Goal: Transaction & Acquisition: Purchase product/service

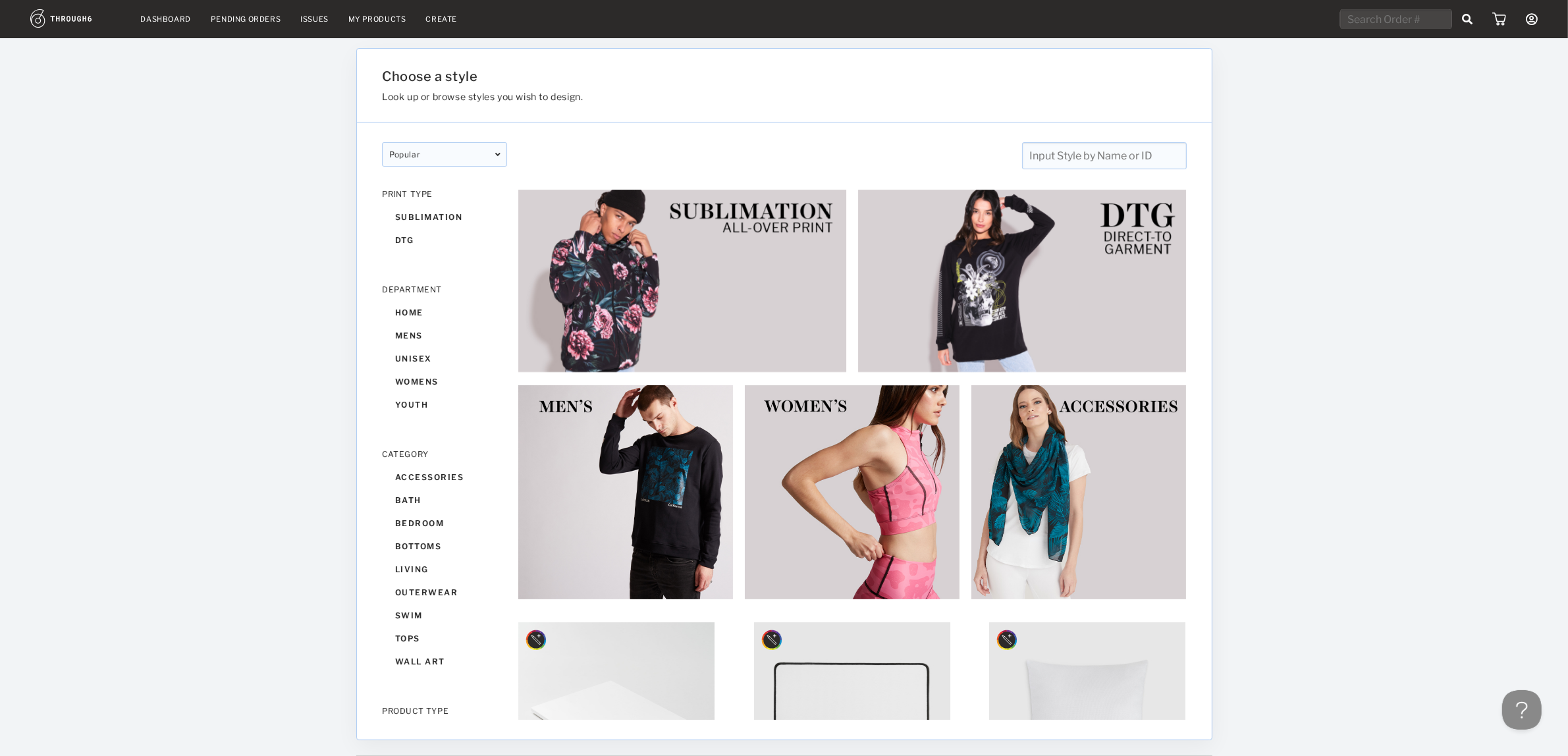
click at [379, 18] on link "My Products" at bounding box center [377, 19] width 58 height 9
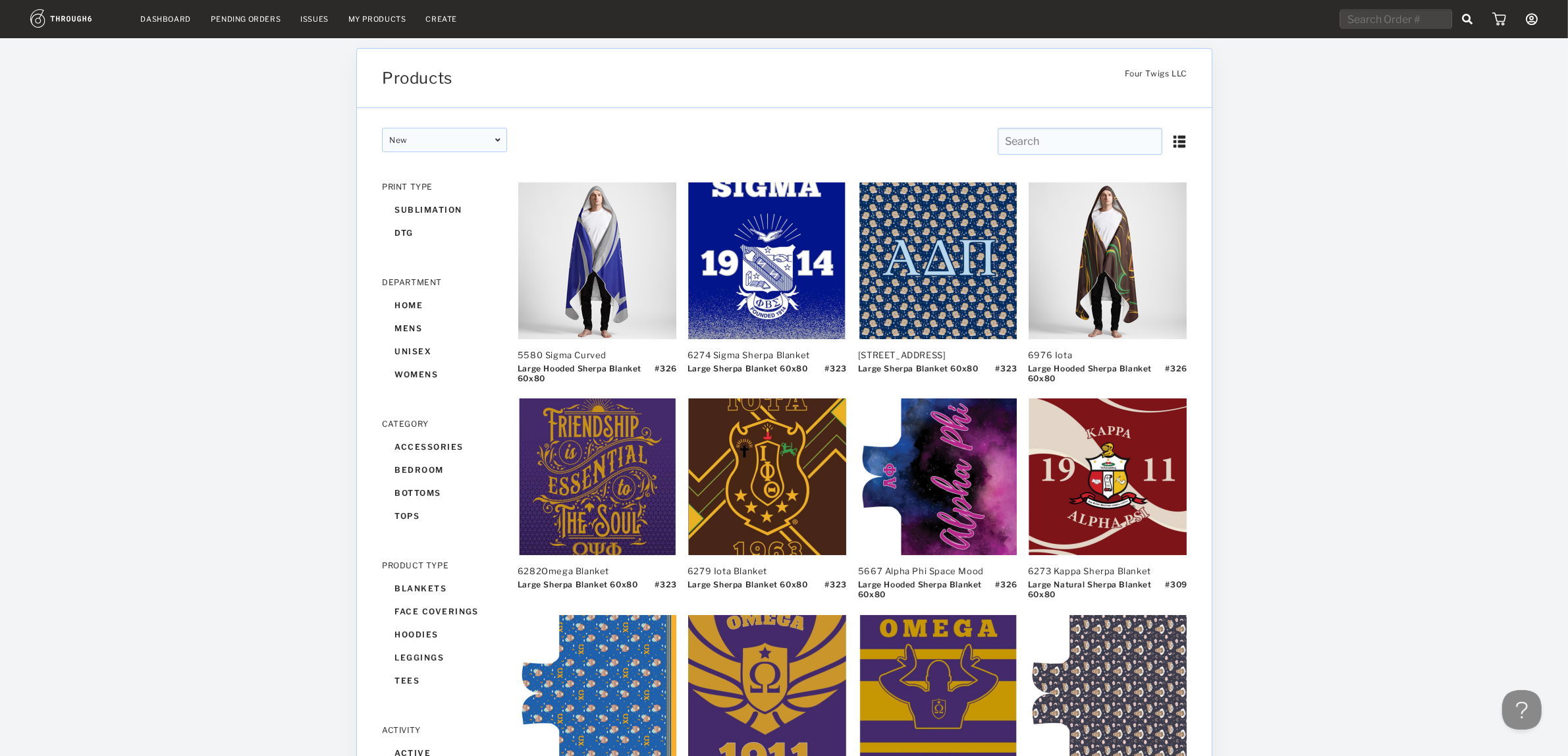
click at [837, 69] on div "Products" at bounding box center [716, 77] width 669 height 19
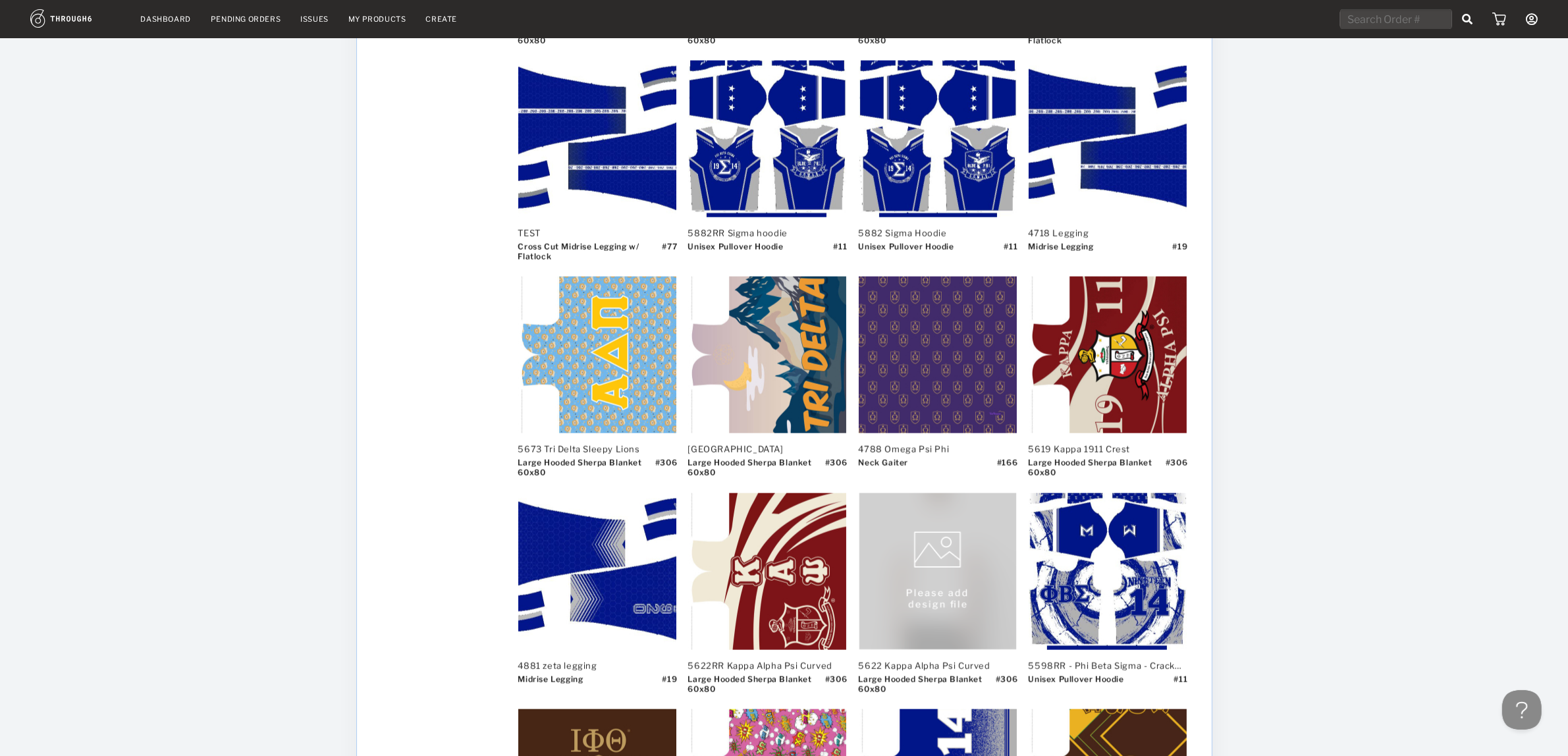
scroll to position [2507, 0]
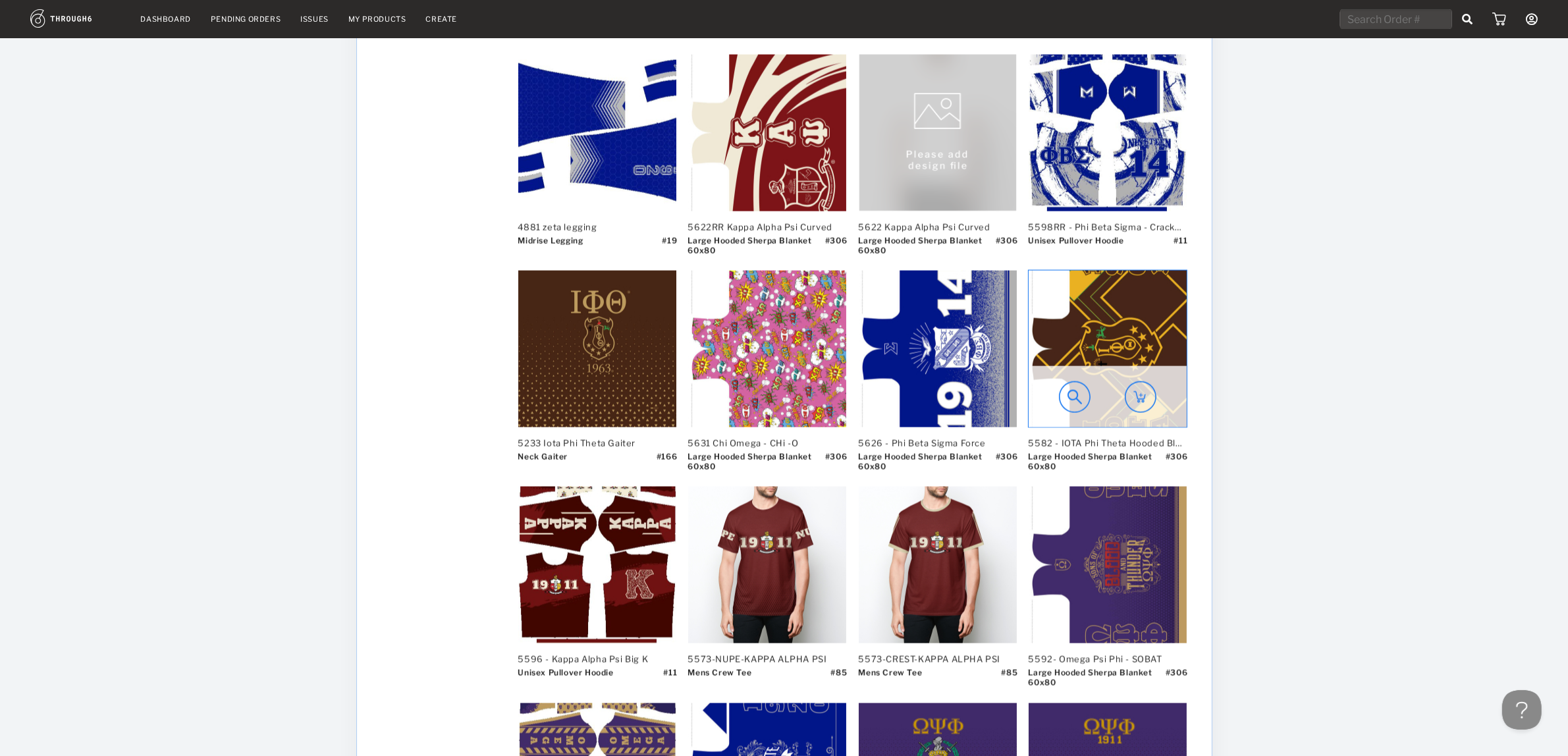
click at [1141, 394] on img at bounding box center [1140, 398] width 31 height 32
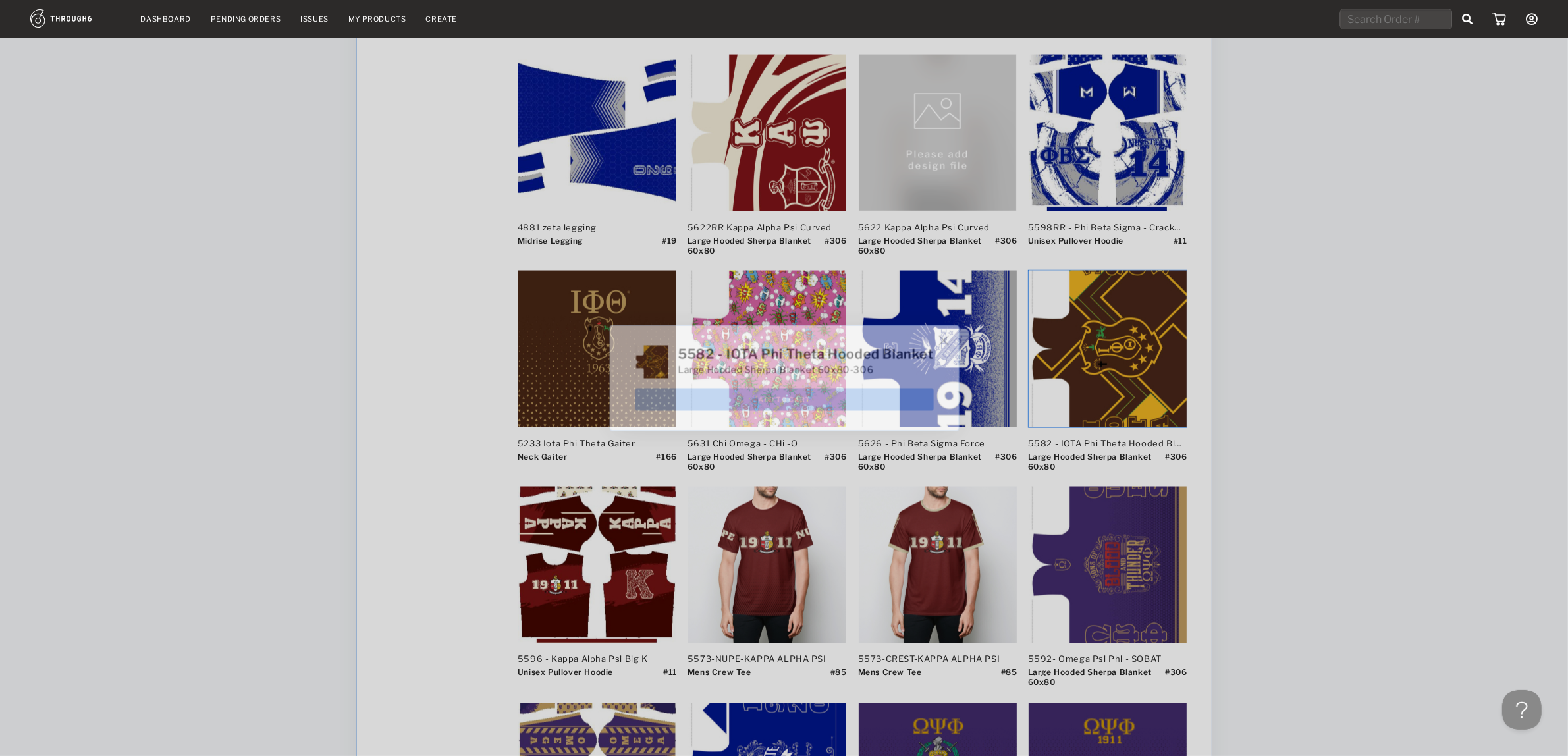
click at [948, 340] on img at bounding box center [943, 340] width 10 height 10
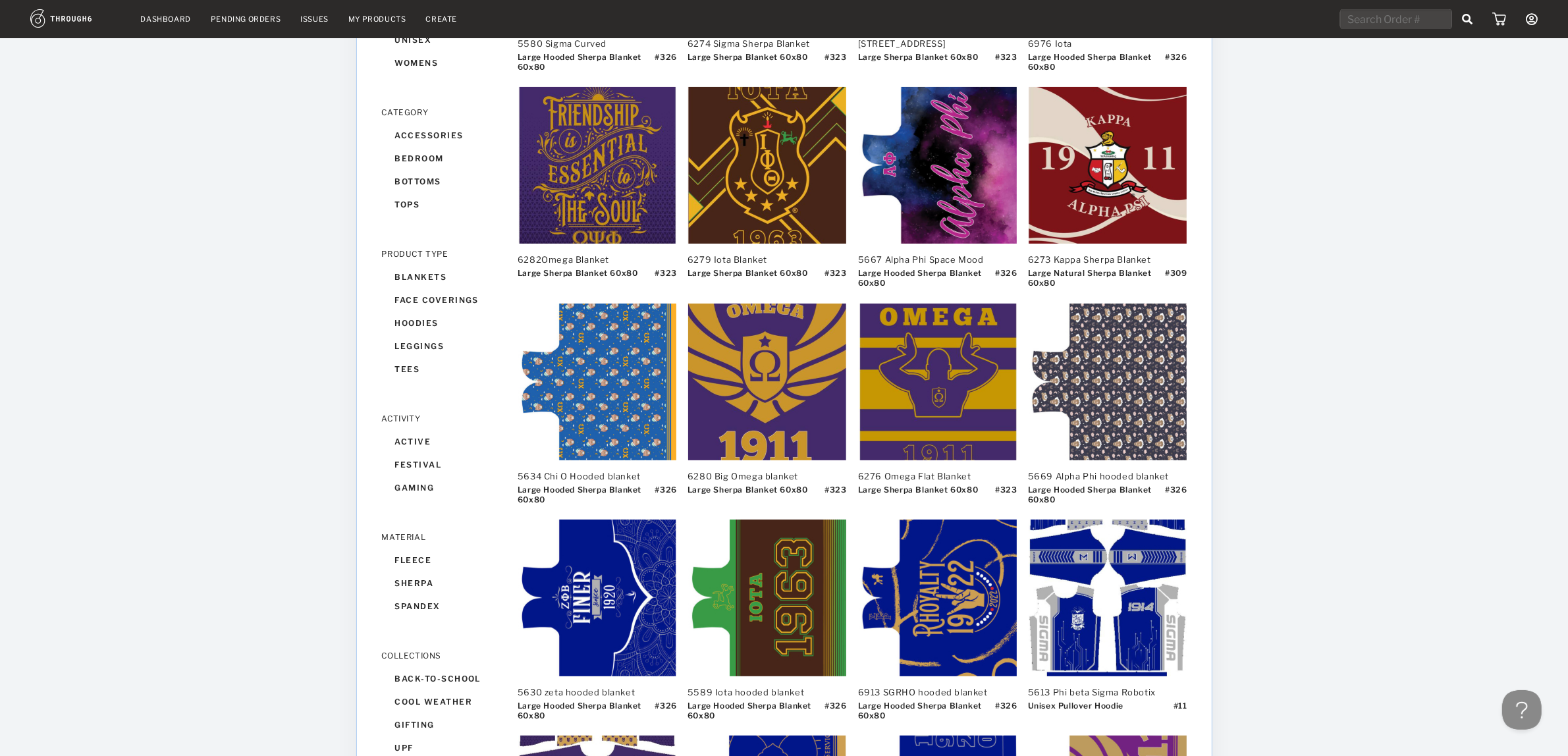
scroll to position [0, 0]
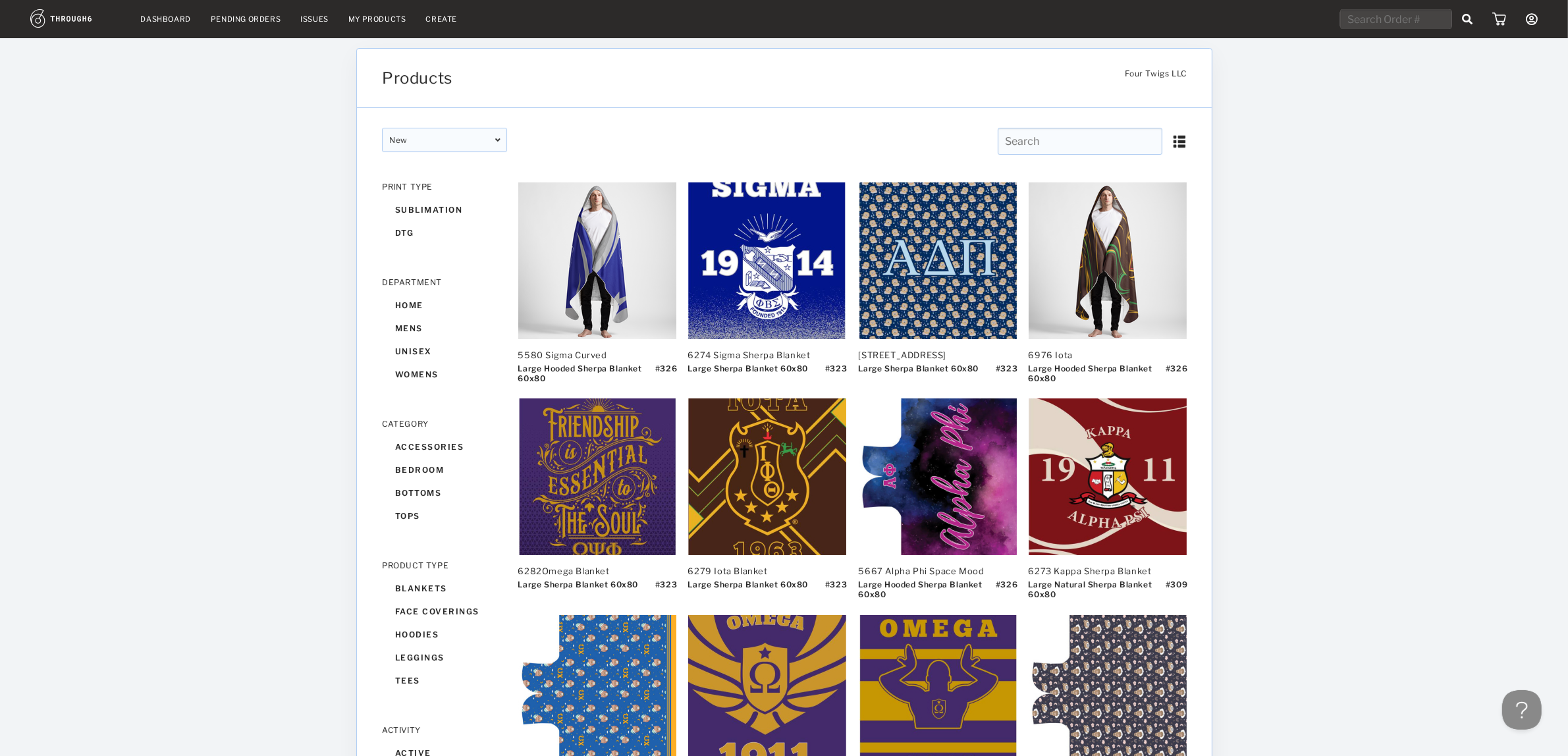
click at [1495, 20] on img at bounding box center [1499, 20] width 13 height 14
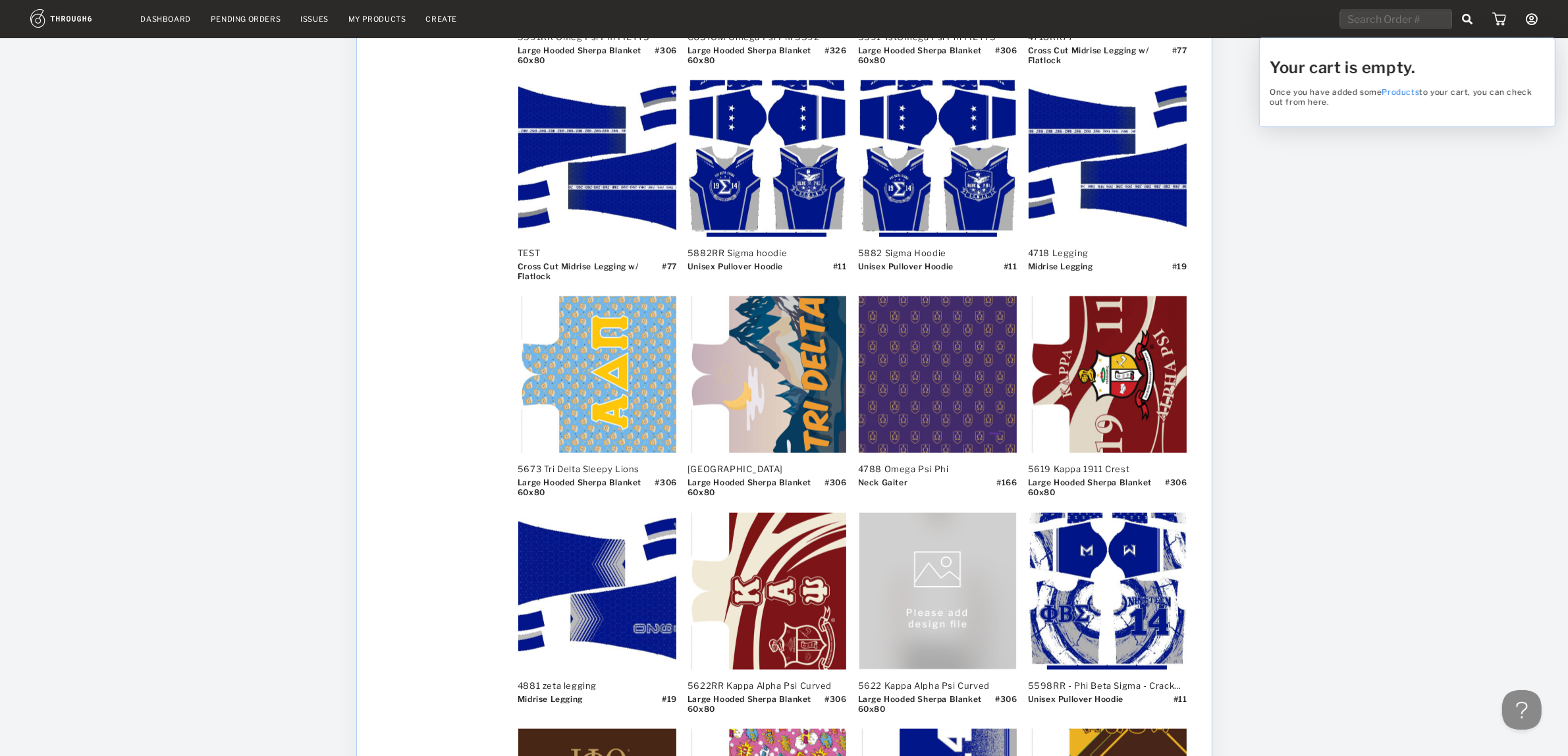
scroll to position [2636, 0]
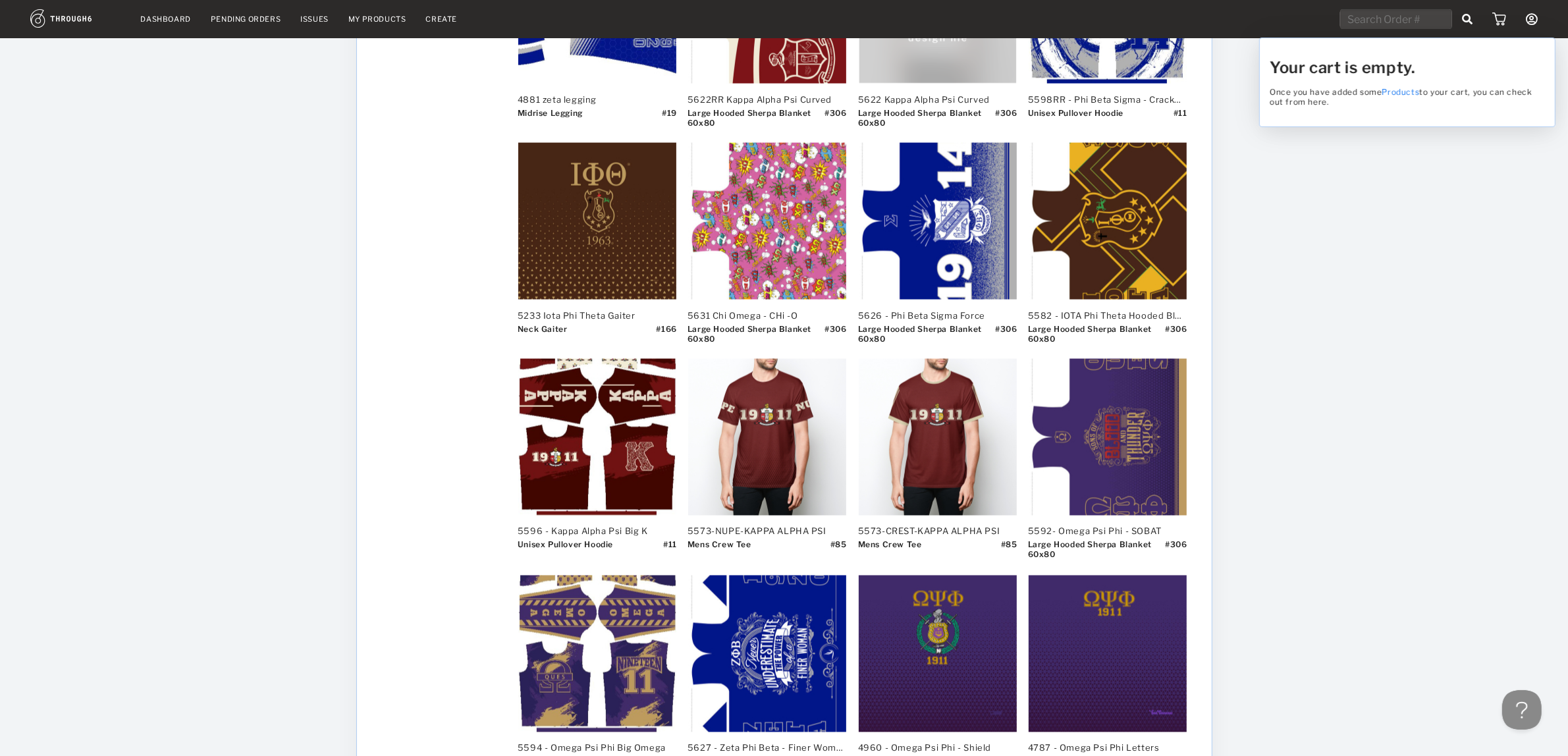
click at [1097, 214] on div "Your cart is empty. Once you have added some Products to your cart, you can che…" at bounding box center [784, 378] width 1568 height 756
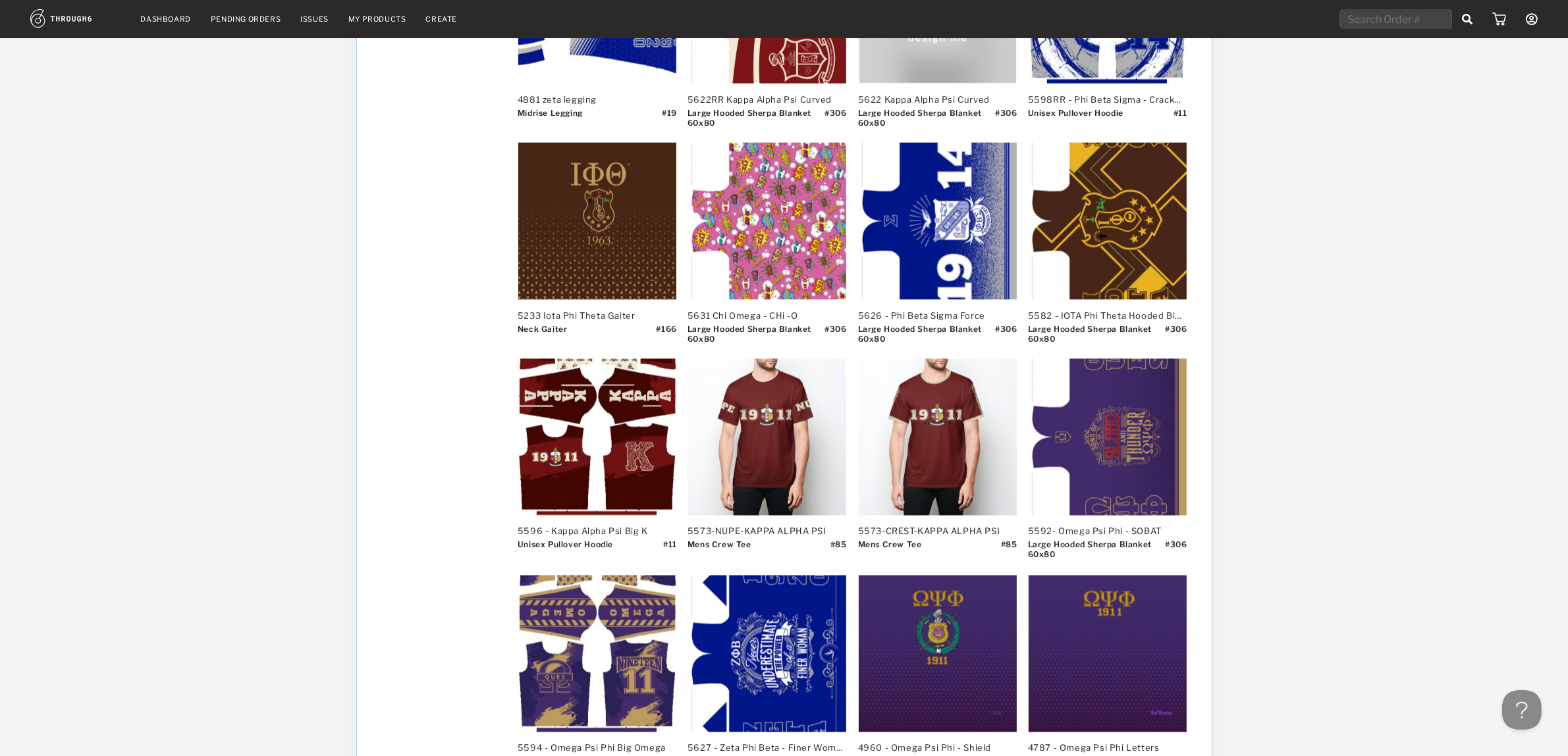
click at [1091, 245] on div at bounding box center [1107, 269] width 158 height 62
click at [1124, 237] on img at bounding box center [1107, 221] width 158 height 157
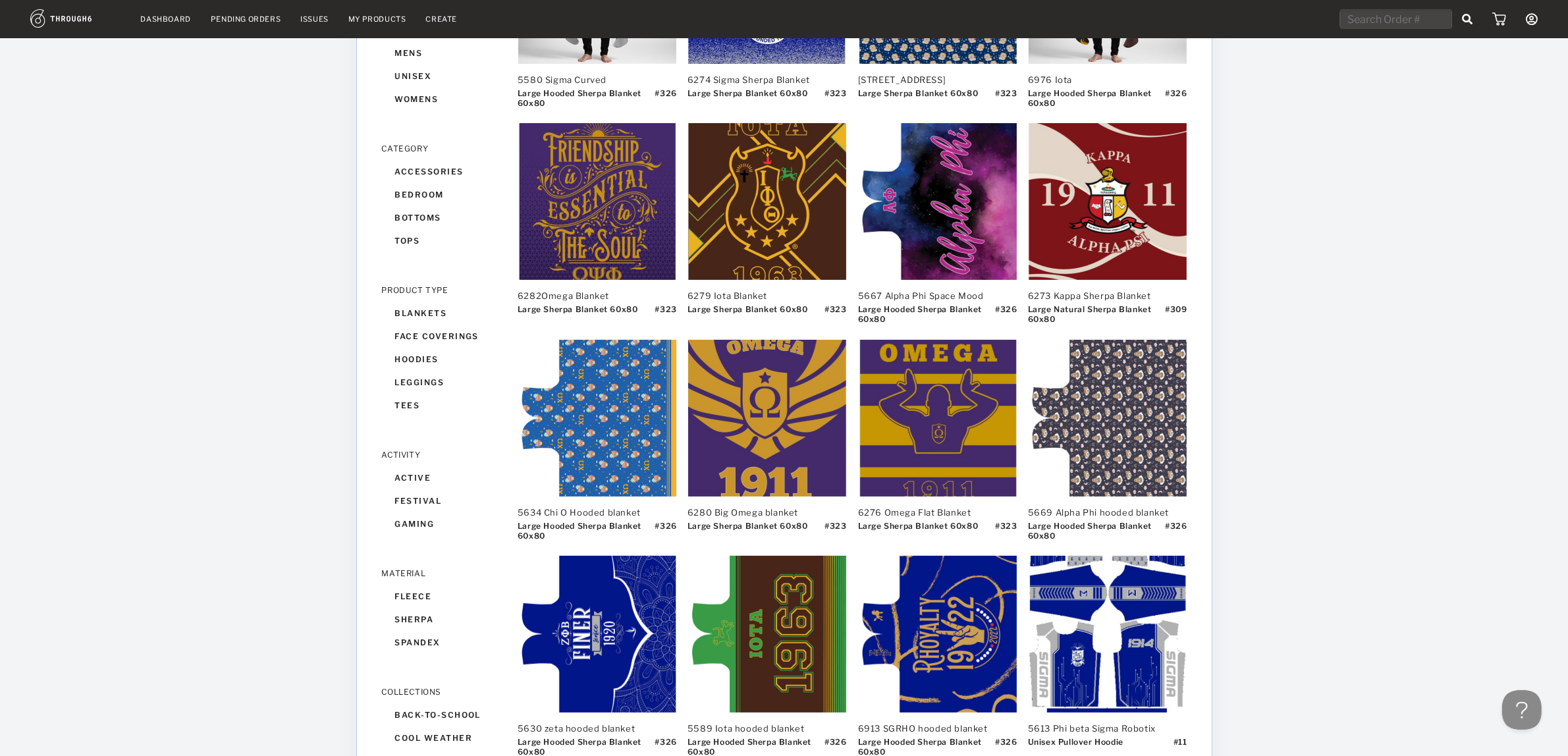
scroll to position [0, 0]
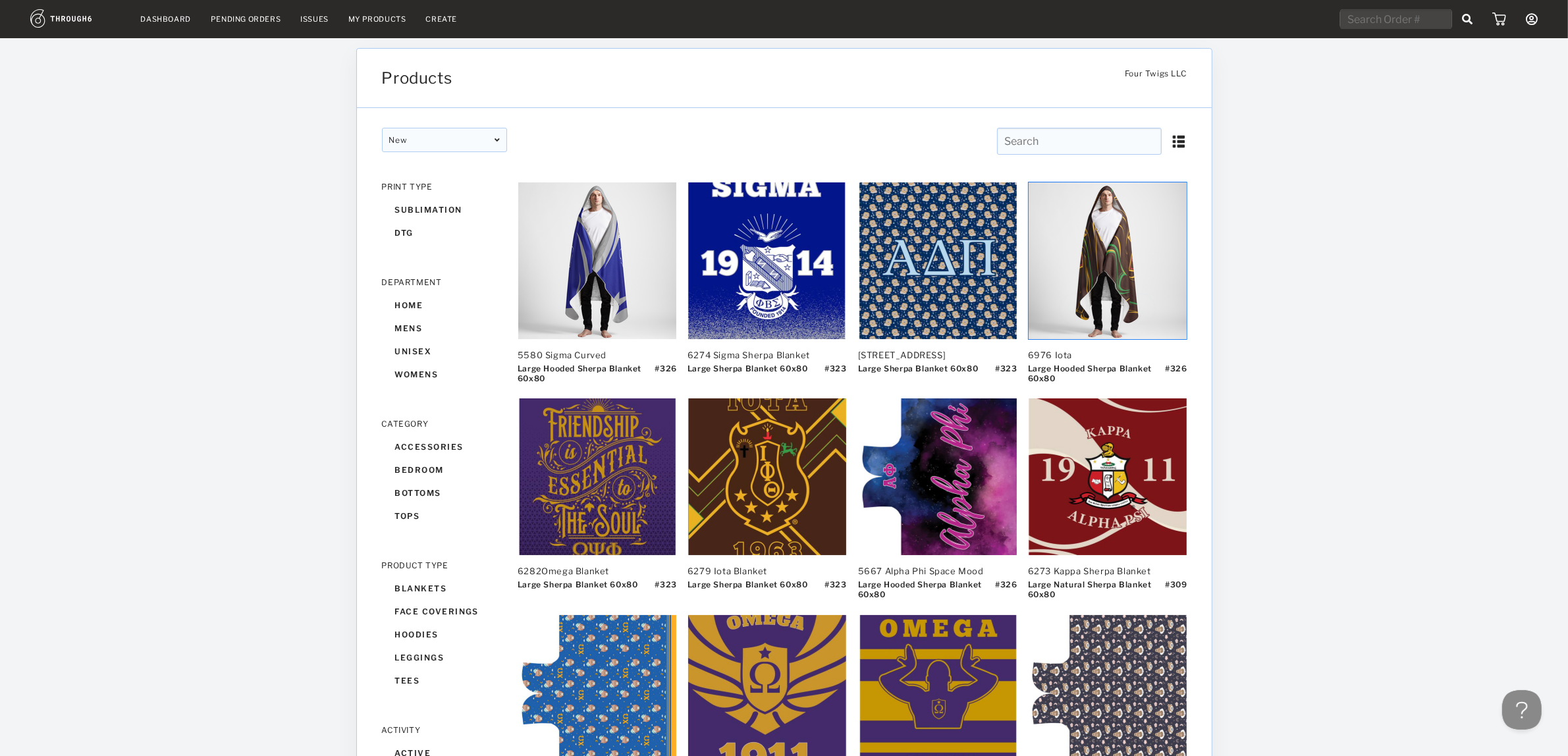
click at [1117, 246] on img at bounding box center [1107, 260] width 158 height 157
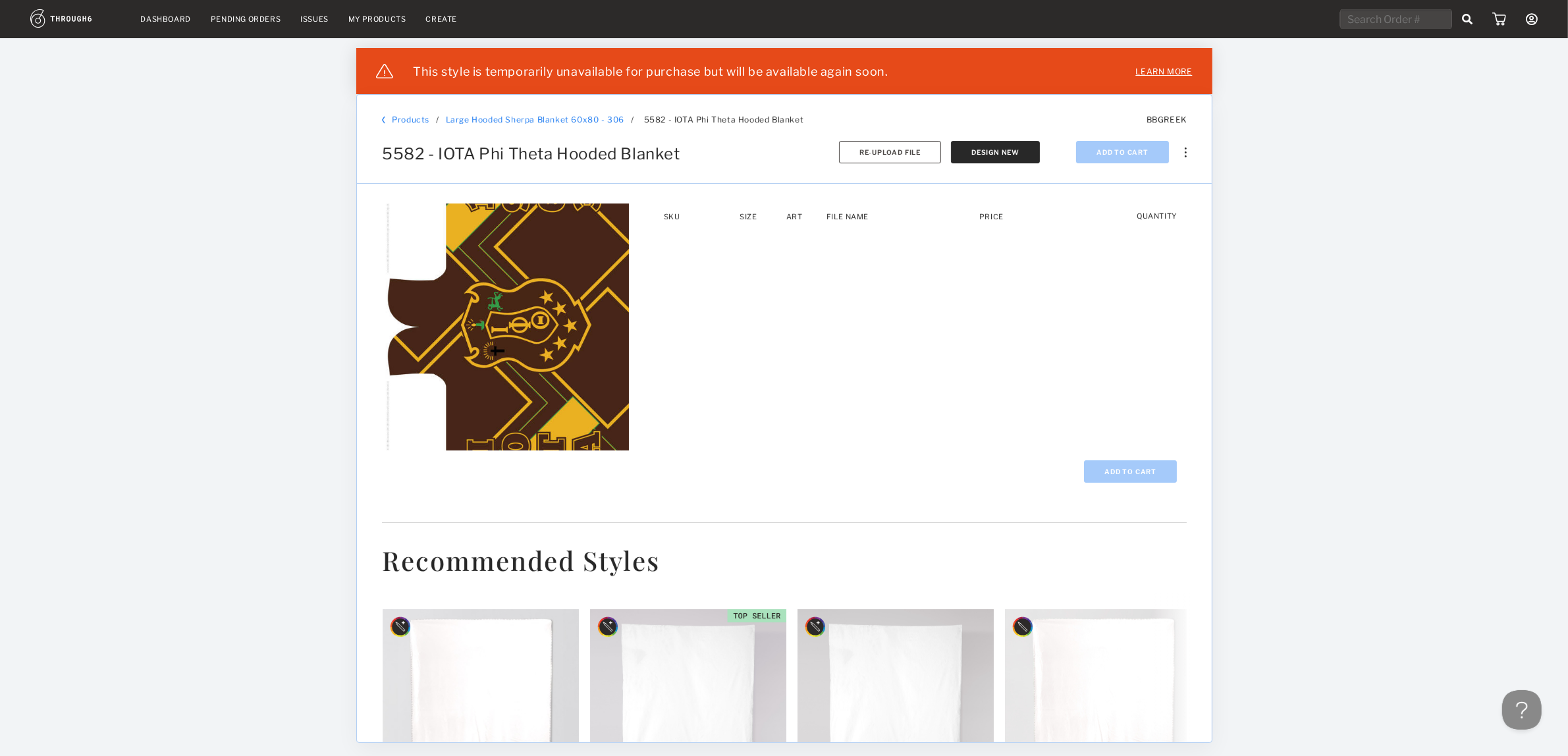
click at [1169, 74] on link "Learn more" at bounding box center [1164, 71] width 57 height 27
